Goal: Task Accomplishment & Management: Complete application form

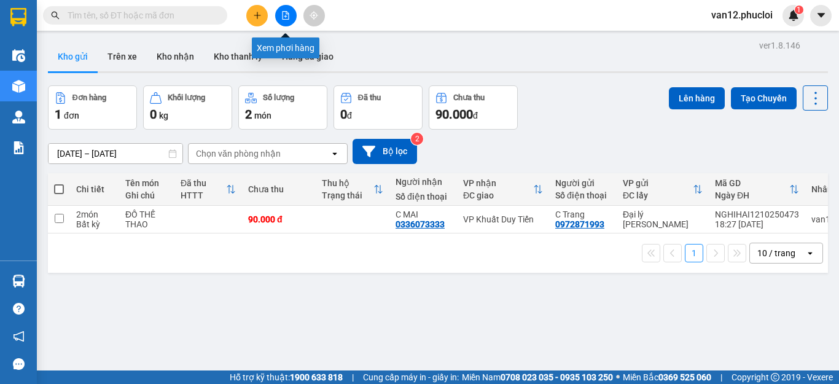
scroll to position [57, 0]
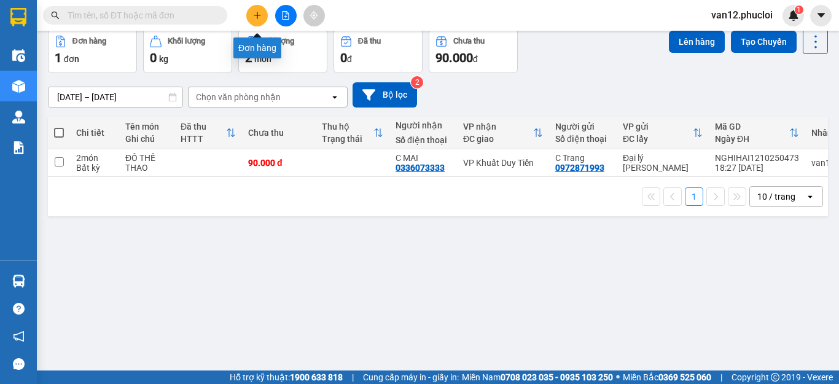
click at [247, 15] on button at bounding box center [257, 16] width 22 height 22
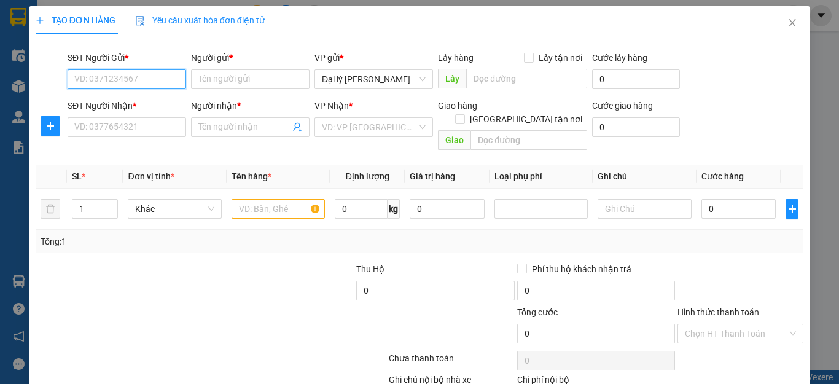
click at [174, 80] on input "SĐT Người Gửi *" at bounding box center [127, 79] width 119 height 20
click at [151, 104] on div "0972804456 - c thương" at bounding box center [125, 104] width 102 height 14
type input "0972804456"
type input "c thương"
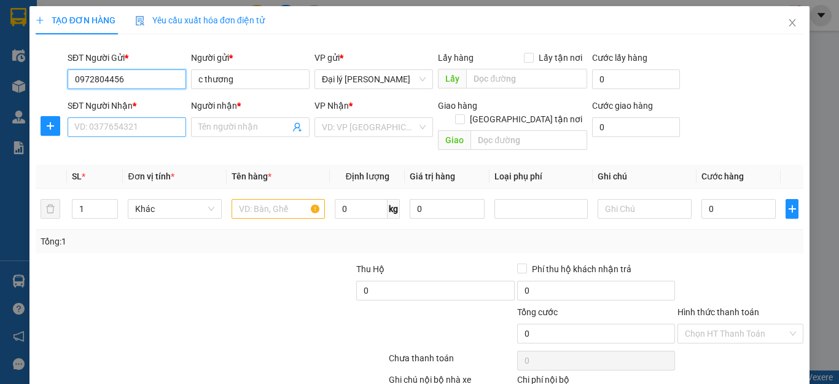
type input "0972804456"
click at [173, 124] on input "SĐT Người Nhận *" at bounding box center [127, 127] width 119 height 20
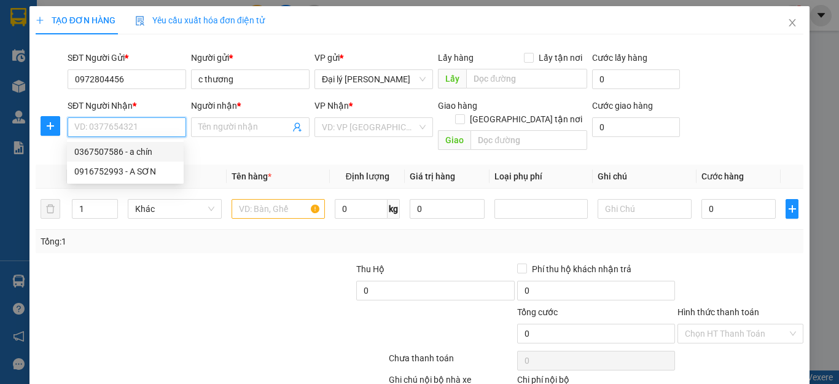
click at [144, 151] on div "0367507586 - a chín" at bounding box center [125, 152] width 102 height 14
type input "0367507586"
type input "a chín"
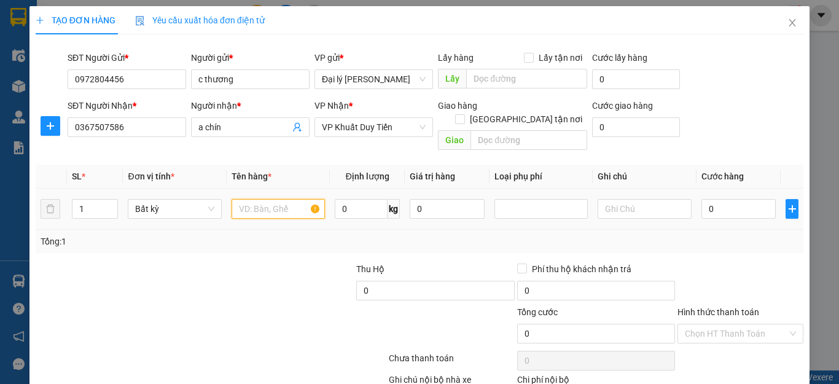
click at [312, 199] on input "text" at bounding box center [278, 209] width 93 height 20
type input "NƯỚC MẮM"
click at [343, 199] on input "0" at bounding box center [361, 209] width 53 height 20
type input "8"
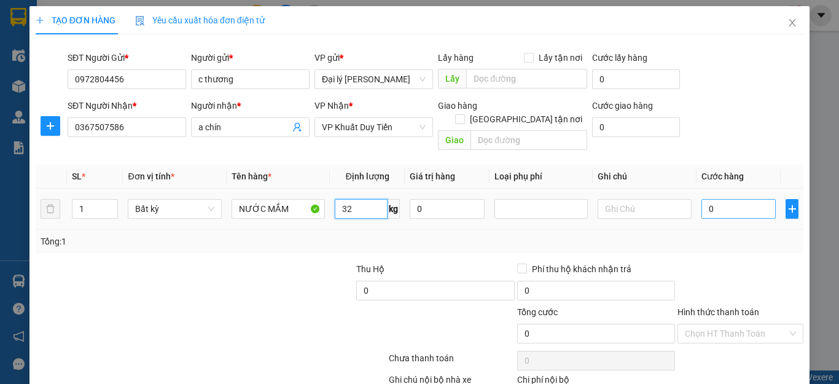
type input "32"
click at [703, 199] on input "0" at bounding box center [739, 209] width 75 height 20
type input "80.000"
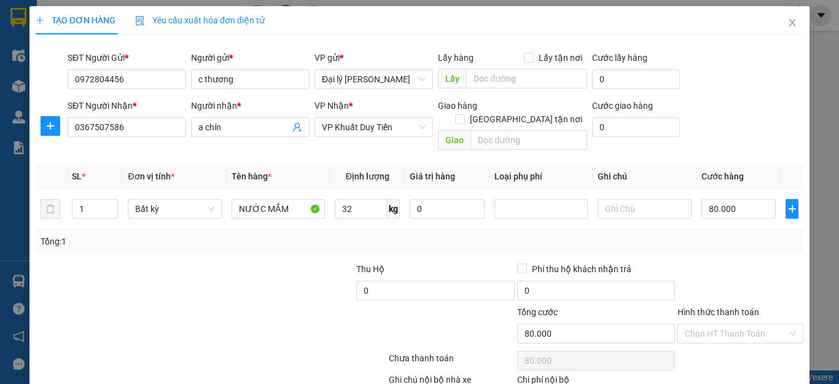
scroll to position [66, 0]
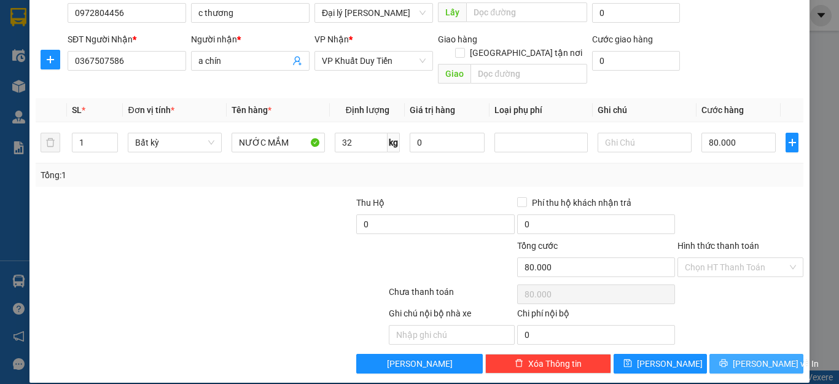
click at [766, 357] on span "[PERSON_NAME] và In" at bounding box center [776, 364] width 86 height 14
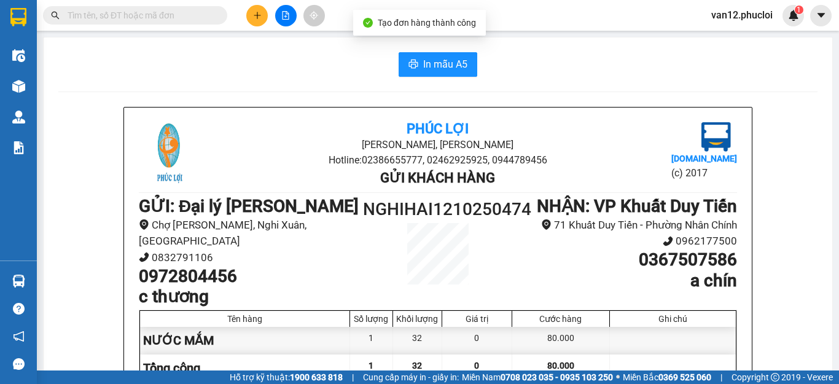
click at [816, 326] on div "In mẫu A5 Phúc Lợi Đường [PERSON_NAME], Phường Nghi Hương Hotline: 02386655777,…" at bounding box center [438, 326] width 789 height 578
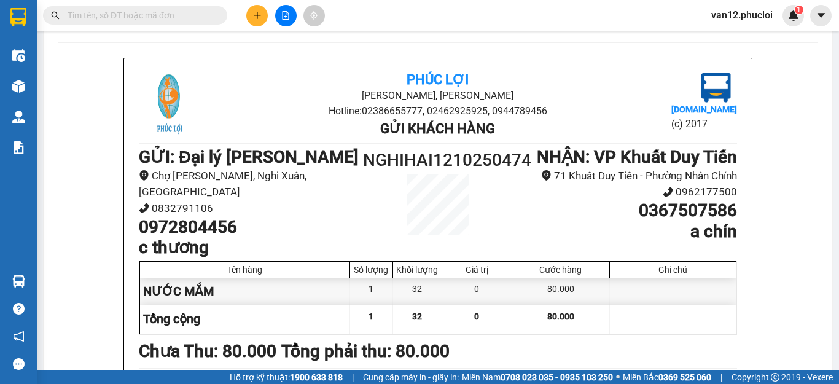
scroll to position [74, 0]
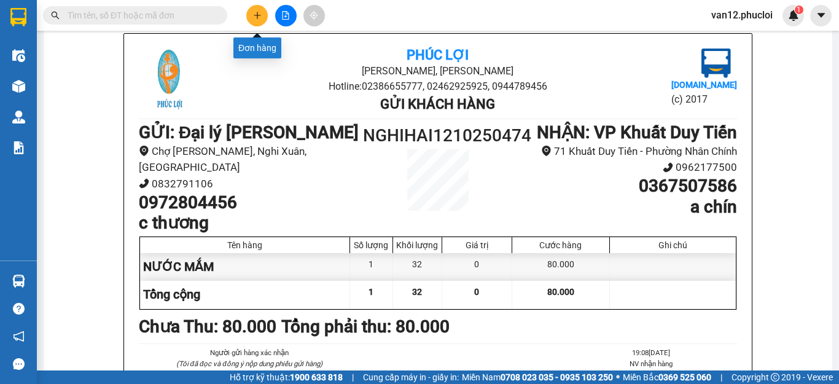
click at [258, 11] on icon "plus" at bounding box center [257, 15] width 9 height 9
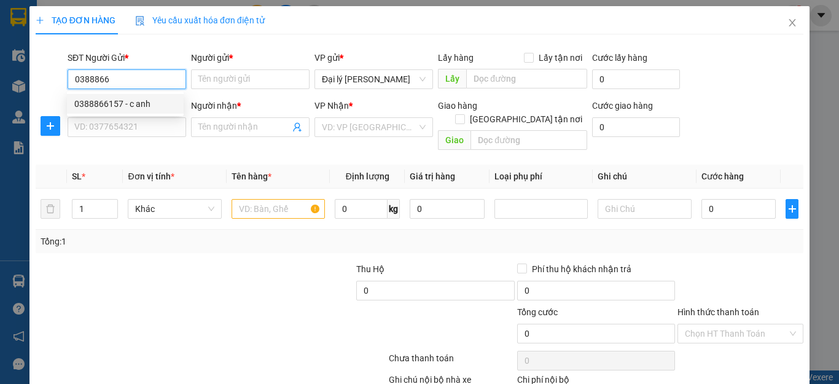
click at [142, 106] on div "0388866157 - c anh" at bounding box center [125, 104] width 102 height 14
type input "0388866157"
type input "c anh"
type input "0388866157"
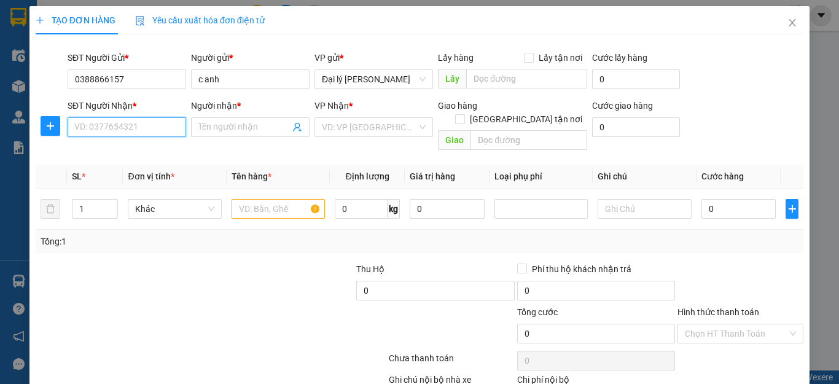
click at [179, 128] on input "SĐT Người Nhận *" at bounding box center [127, 127] width 119 height 20
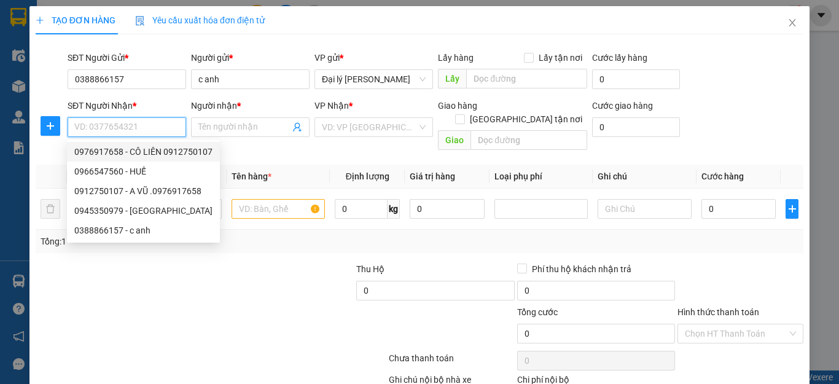
click at [162, 151] on div "0976917658 - CÔ LIÊN 0912750107" at bounding box center [143, 152] width 138 height 14
type input "0976917658"
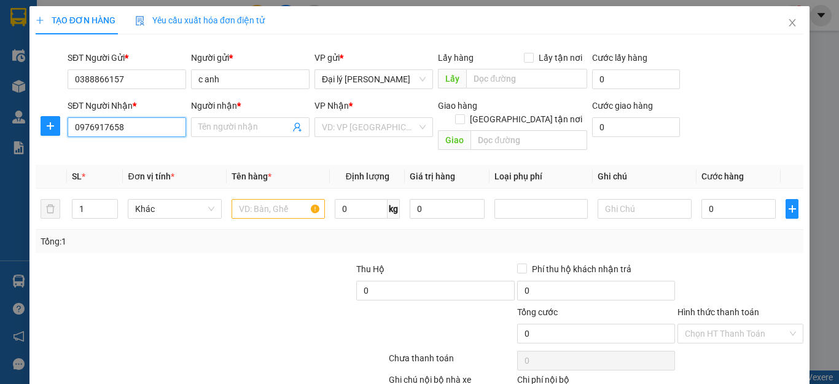
type input "CÔ LIÊN 0912750107"
click at [418, 125] on span "VP Vinh" at bounding box center [374, 127] width 104 height 18
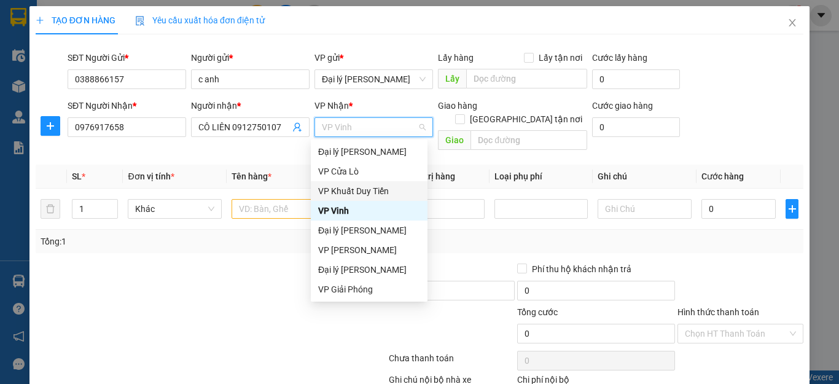
click at [380, 190] on div "VP Khuất Duy Tiến" at bounding box center [369, 191] width 102 height 14
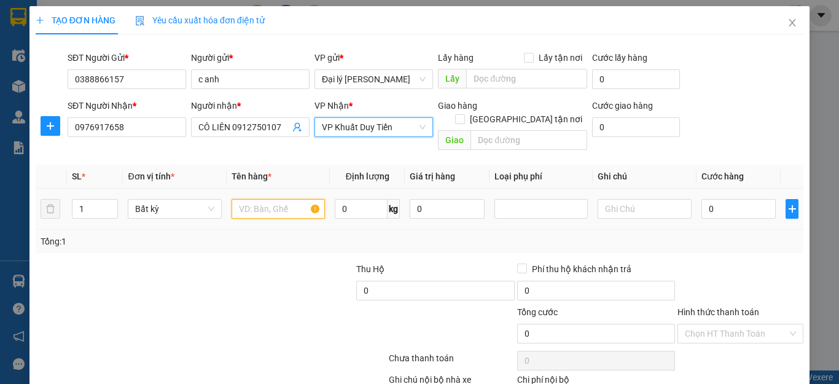
click at [308, 199] on input "text" at bounding box center [278, 209] width 93 height 20
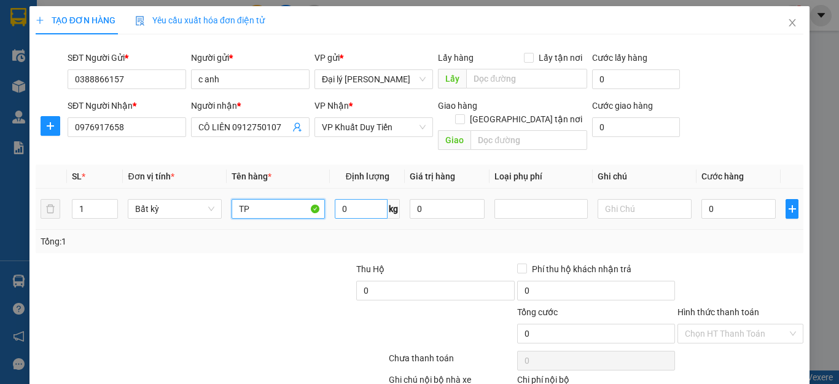
type input "TP"
click at [343, 199] on input "0" at bounding box center [361, 209] width 53 height 20
type input "5"
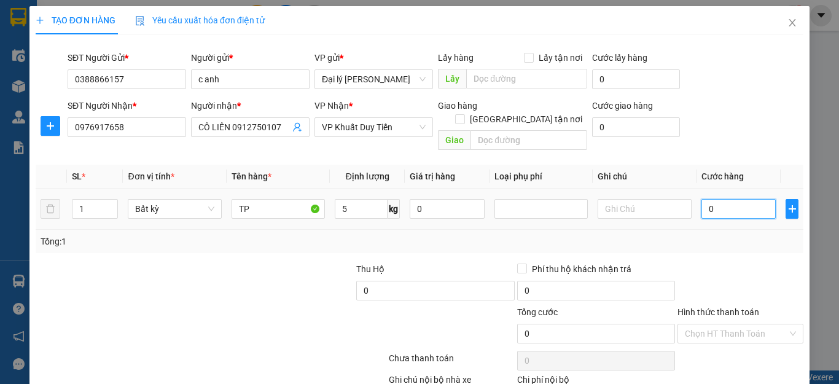
click at [704, 199] on input "0" at bounding box center [739, 209] width 75 height 20
type input "30.000"
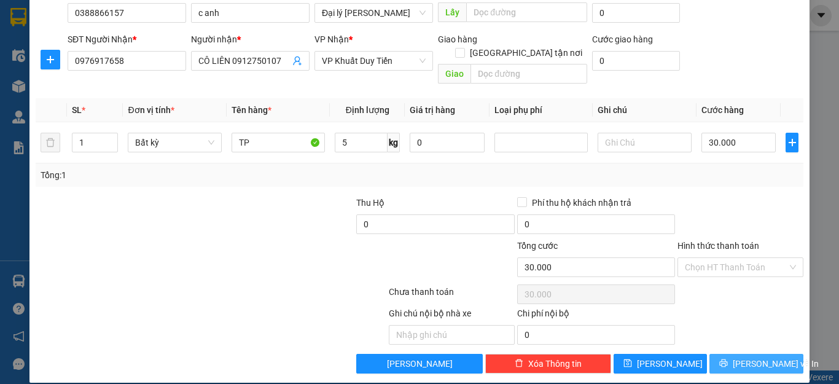
click at [756, 357] on span "[PERSON_NAME] và In" at bounding box center [776, 364] width 86 height 14
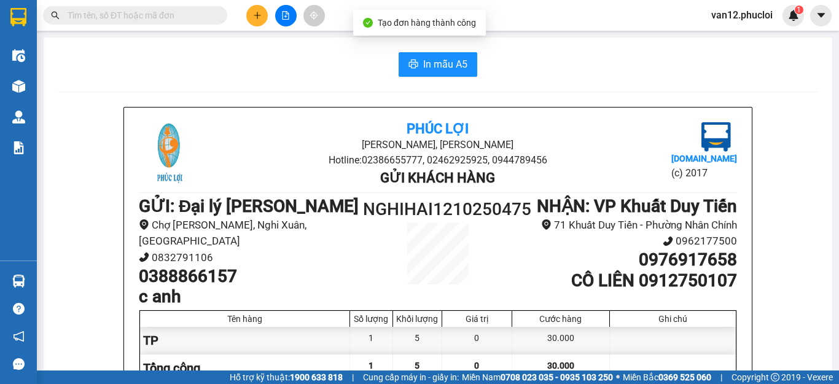
click at [822, 330] on div "In mẫu A5 Phúc Lợi Đường [PERSON_NAME], Phường Nghi Hương Hotline: 02386655777,…" at bounding box center [438, 326] width 789 height 578
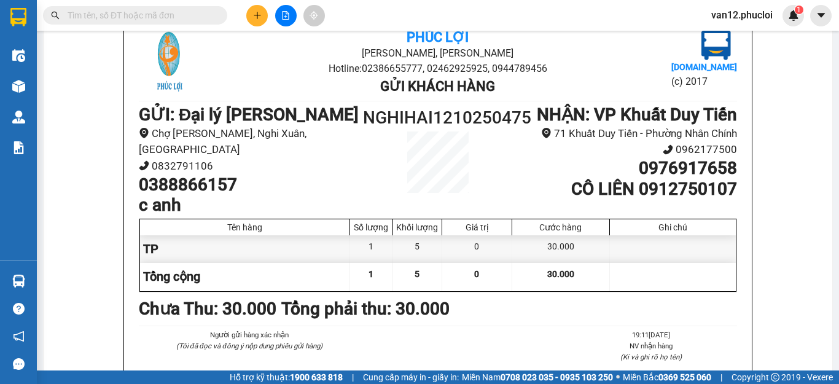
scroll to position [98, 0]
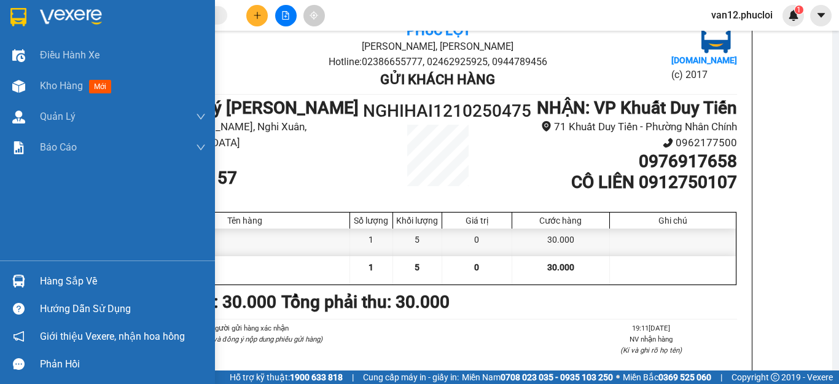
click at [19, 22] on img at bounding box center [18, 17] width 16 height 18
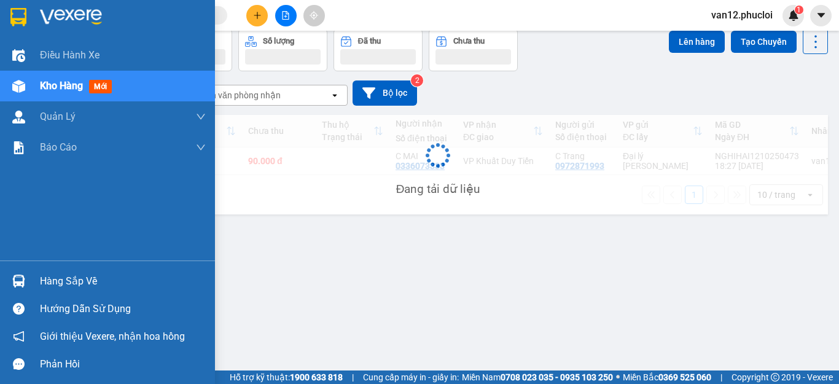
scroll to position [57, 0]
